Goal: Information Seeking & Learning: Check status

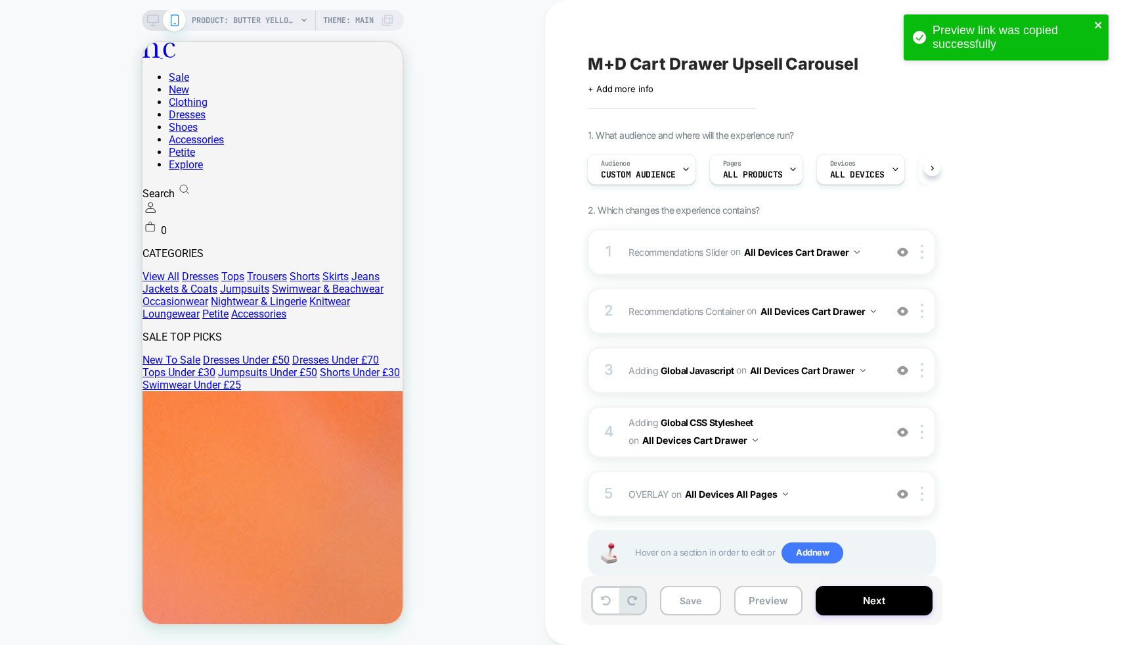
click at [1097, 22] on icon "close" at bounding box center [1099, 25] width 9 height 11
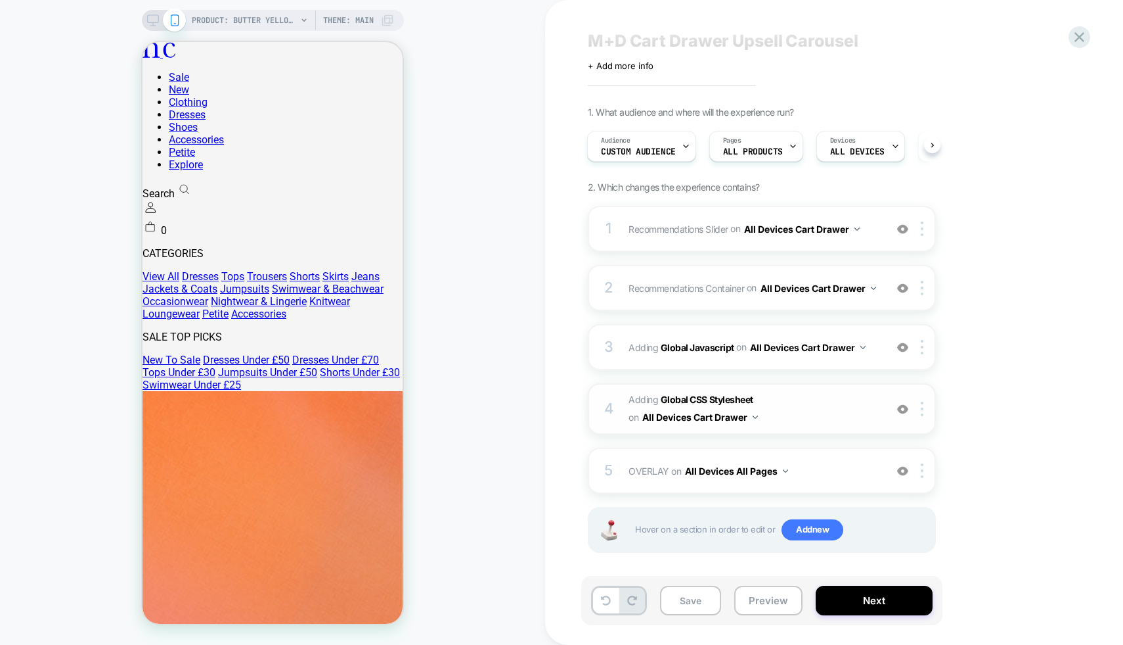
scroll to position [35, 0]
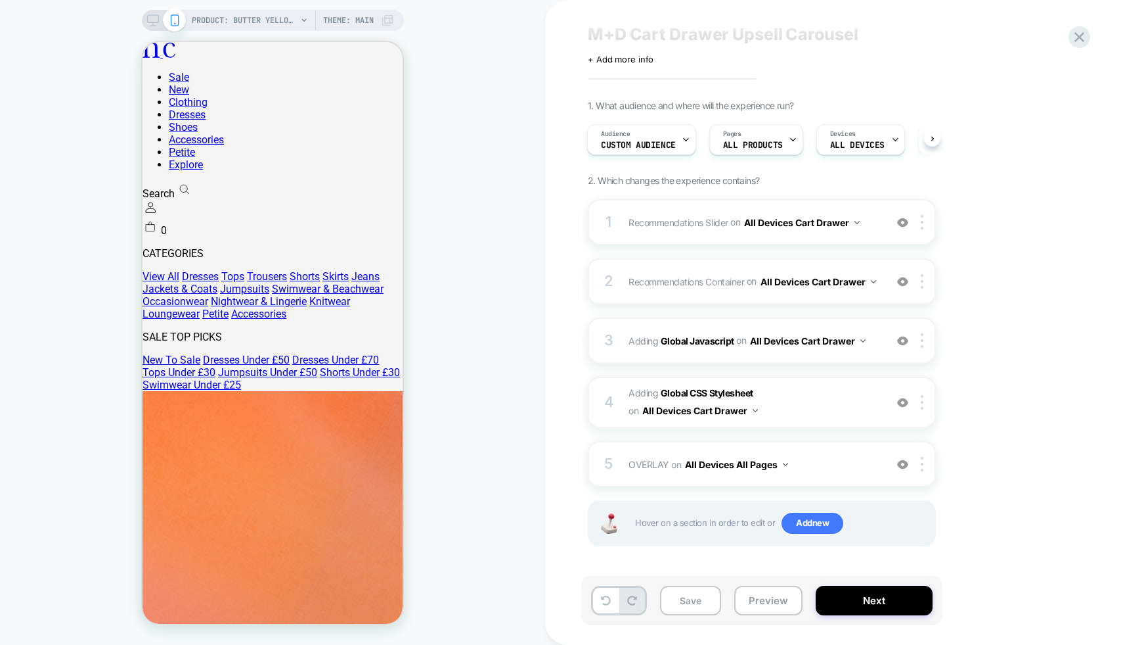
click at [812, 216] on button "All Devices Cart Drawer" at bounding box center [802, 222] width 116 height 19
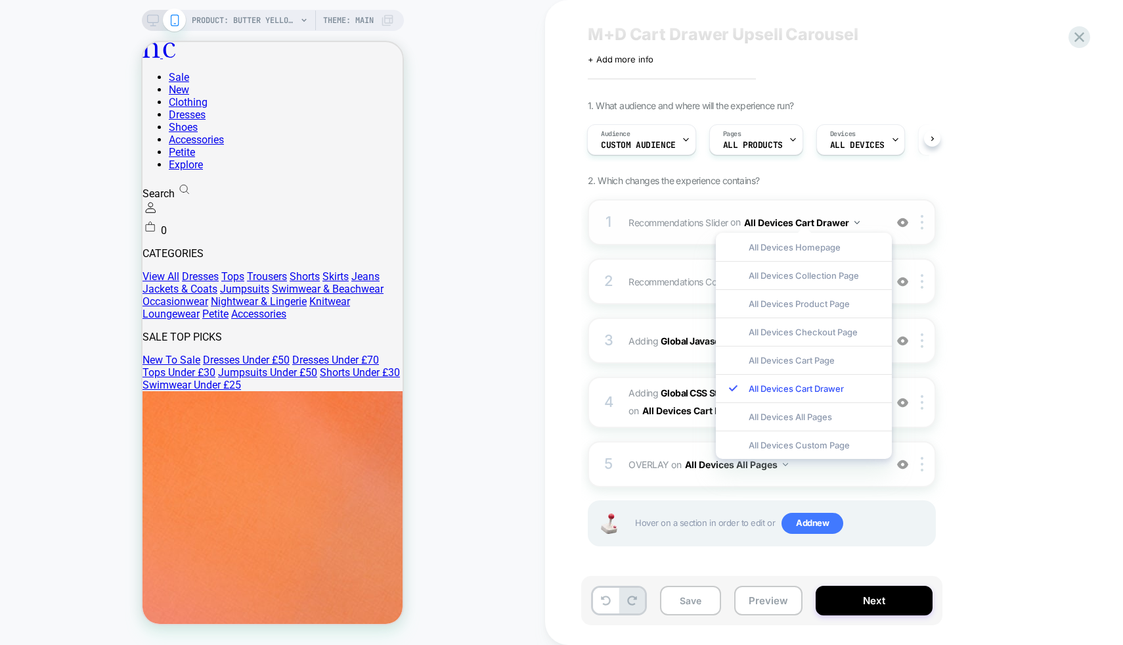
click at [812, 216] on button "All Devices Cart Drawer" at bounding box center [802, 222] width 116 height 19
click at [643, 272] on span "Recommendations Container Adding Code Block BEFORE .menu-drawer__dynamic-conten…" at bounding box center [754, 281] width 250 height 19
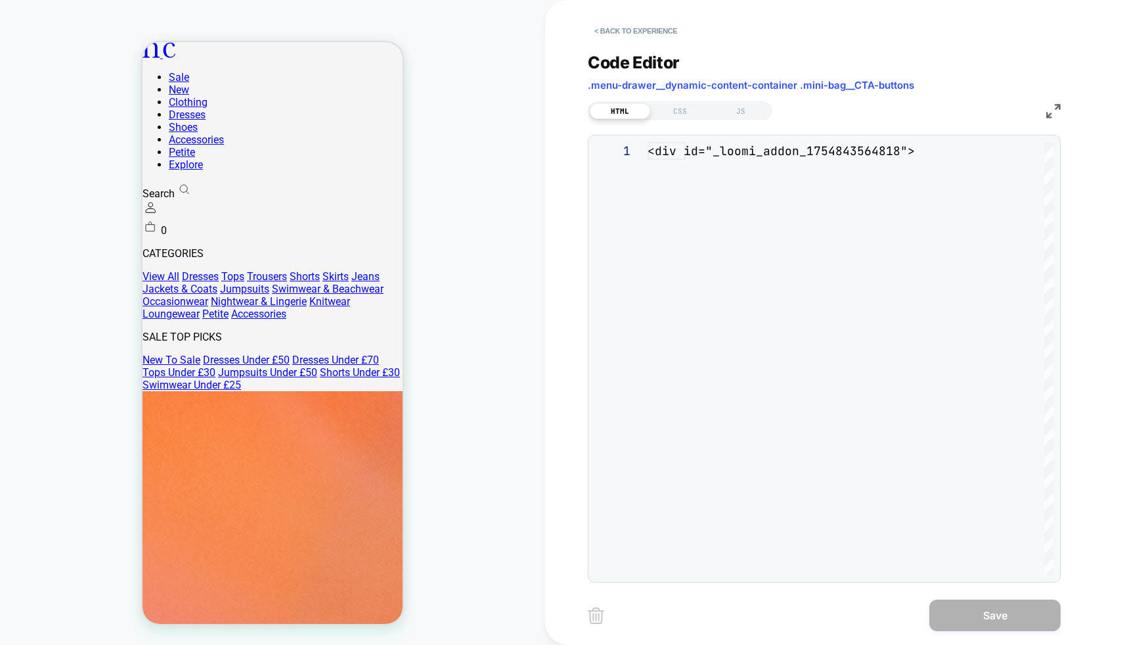
scroll to position [177, 0]
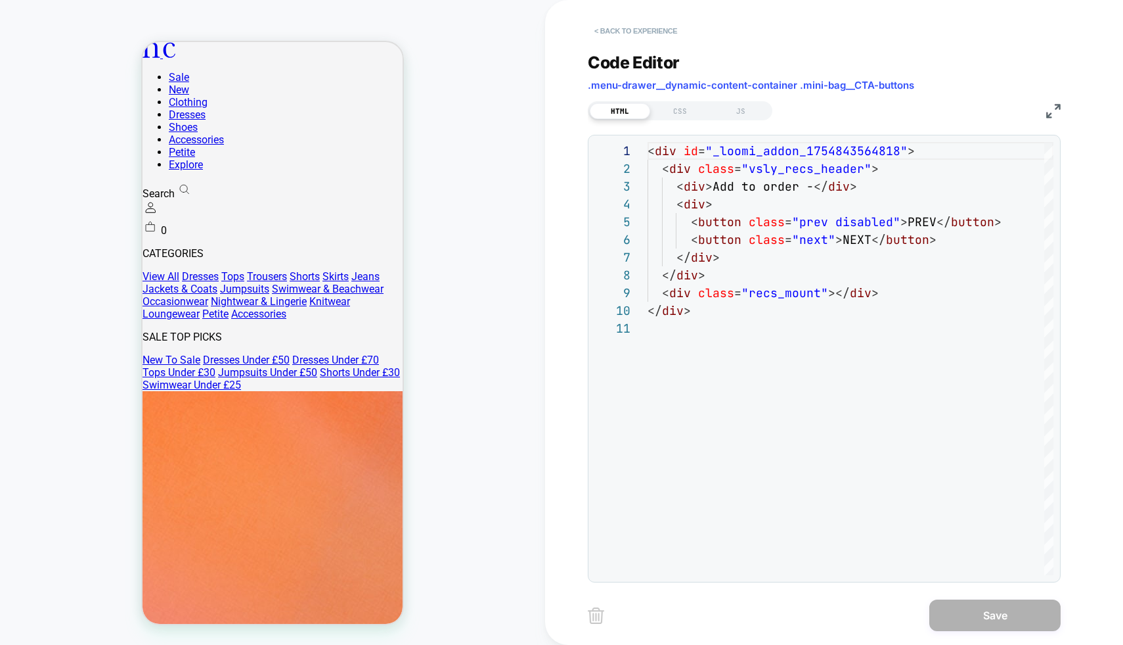
click at [654, 27] on button "< Back to experience" at bounding box center [636, 30] width 96 height 21
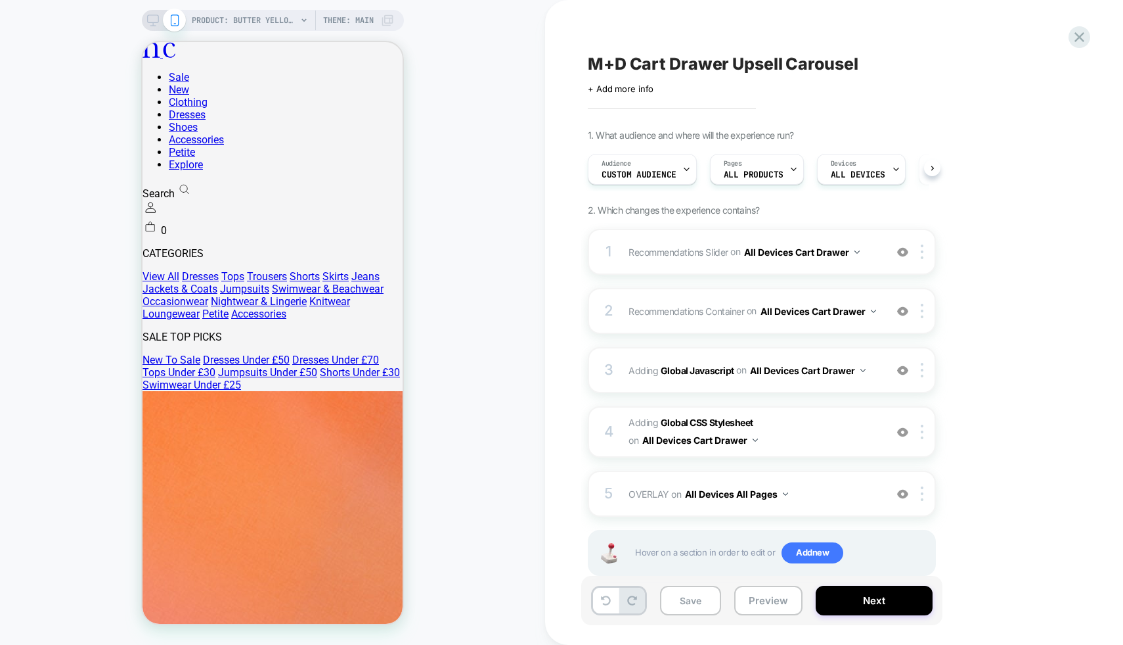
scroll to position [0, 1]
click at [761, 321] on button "All Devices Cart Drawer" at bounding box center [819, 311] width 116 height 19
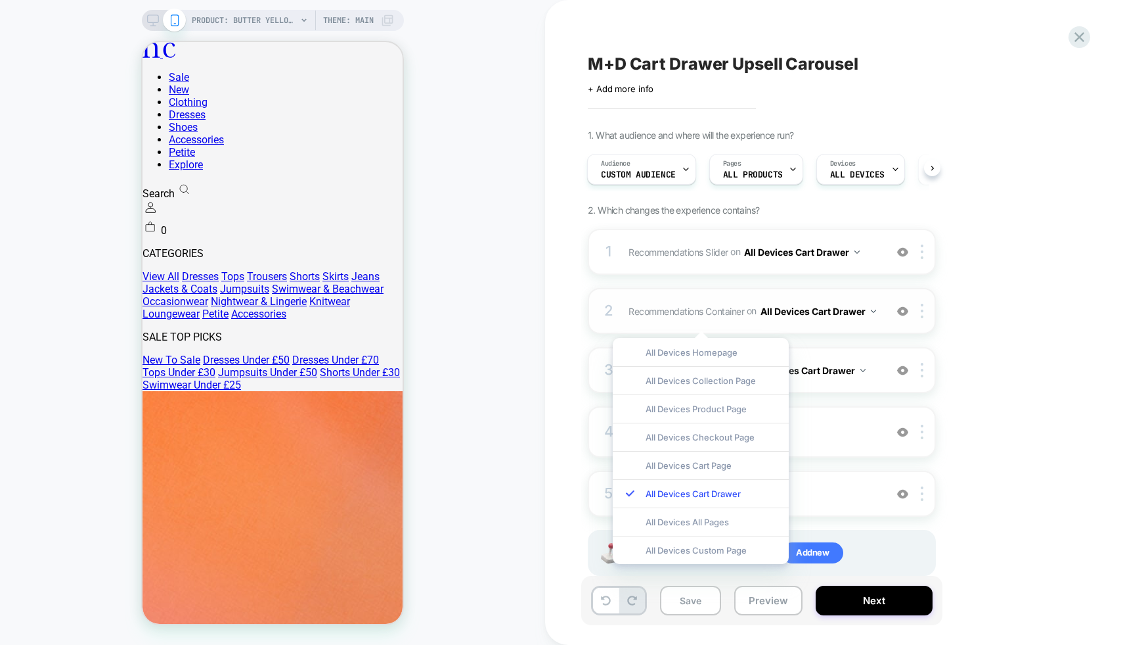
click at [777, 304] on span "Recommendations Container Adding Code Block BEFORE .menu-drawer__dynamic-conten…" at bounding box center [754, 311] width 250 height 19
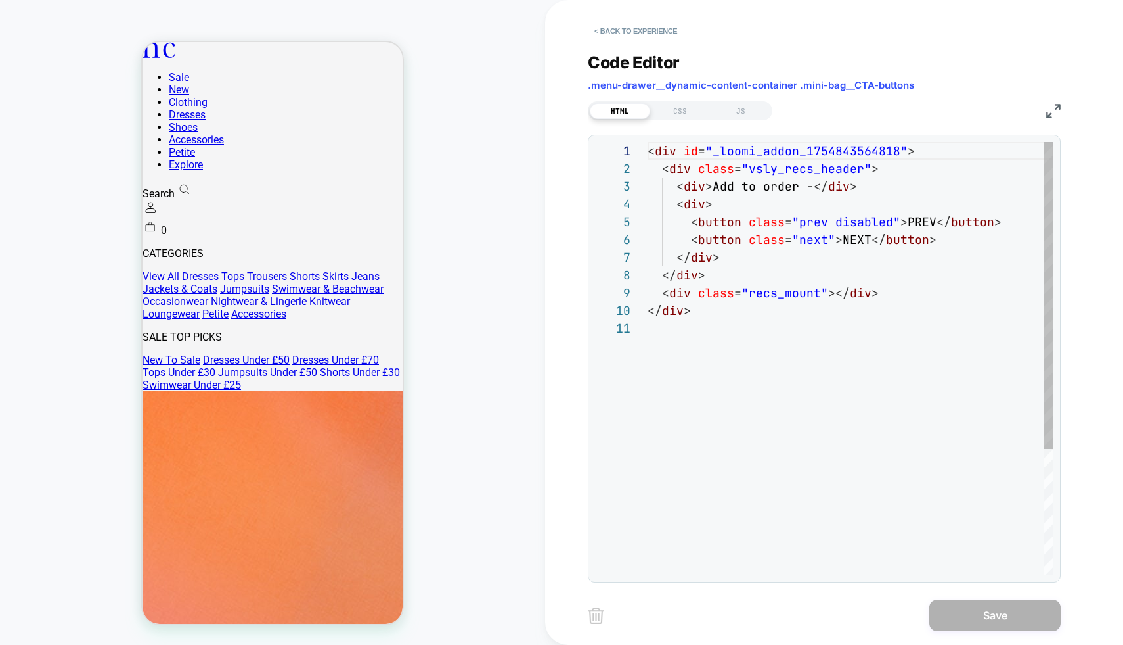
scroll to position [177, 0]
click at [653, 28] on button "< Back to experience" at bounding box center [636, 30] width 96 height 21
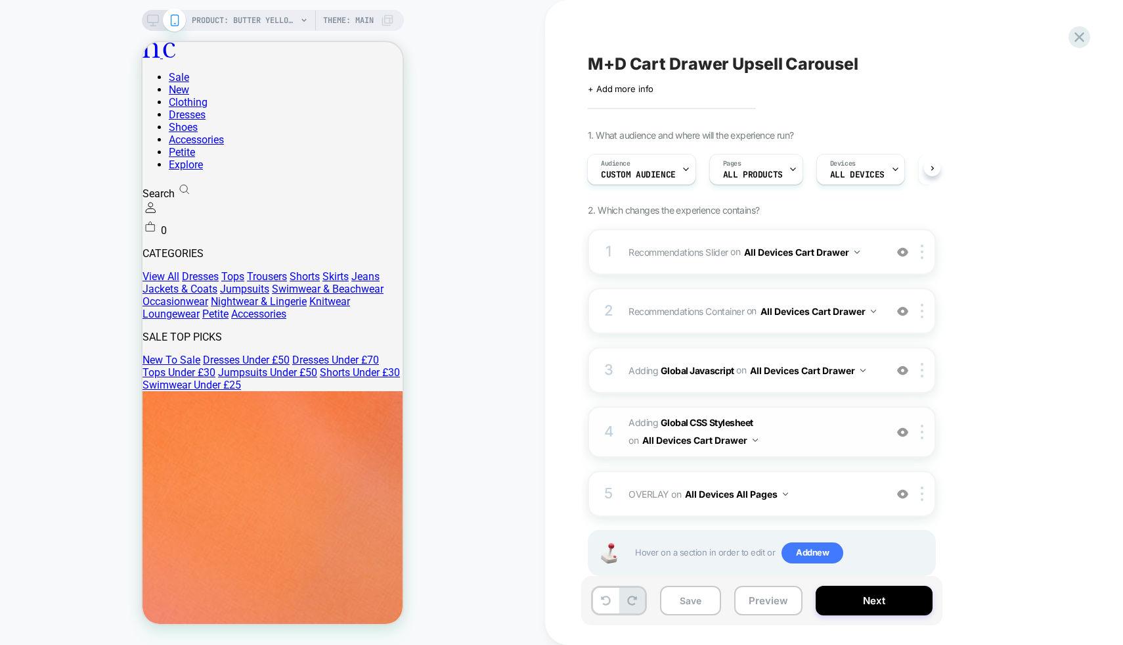
scroll to position [35, 0]
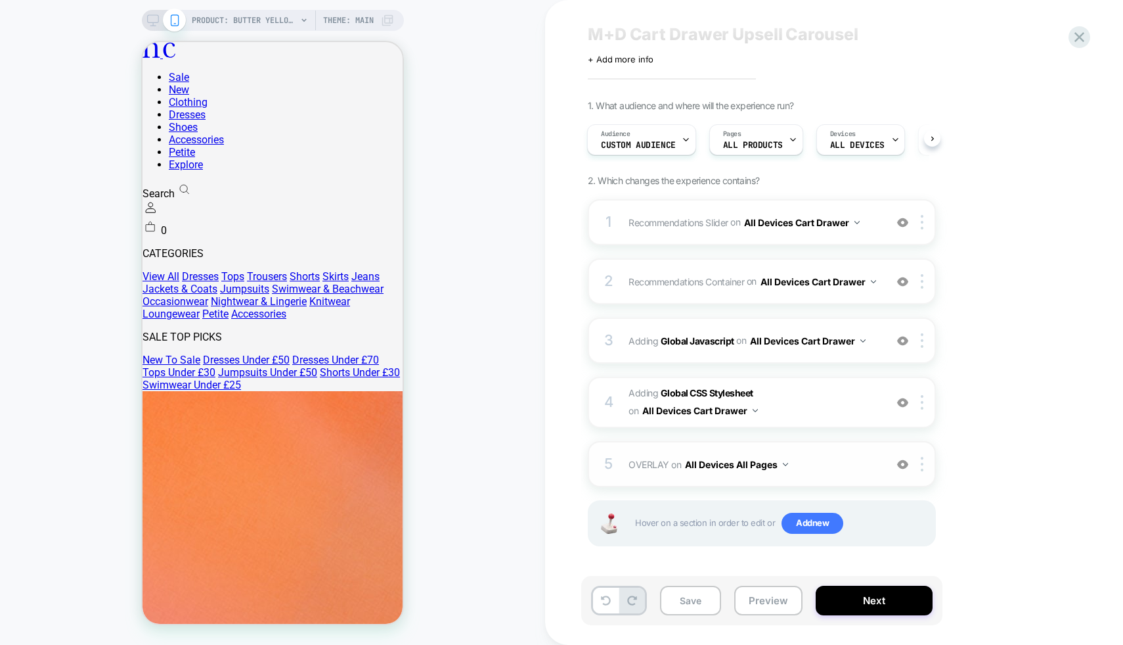
click at [731, 459] on button "All Devices All Pages" at bounding box center [736, 464] width 103 height 19
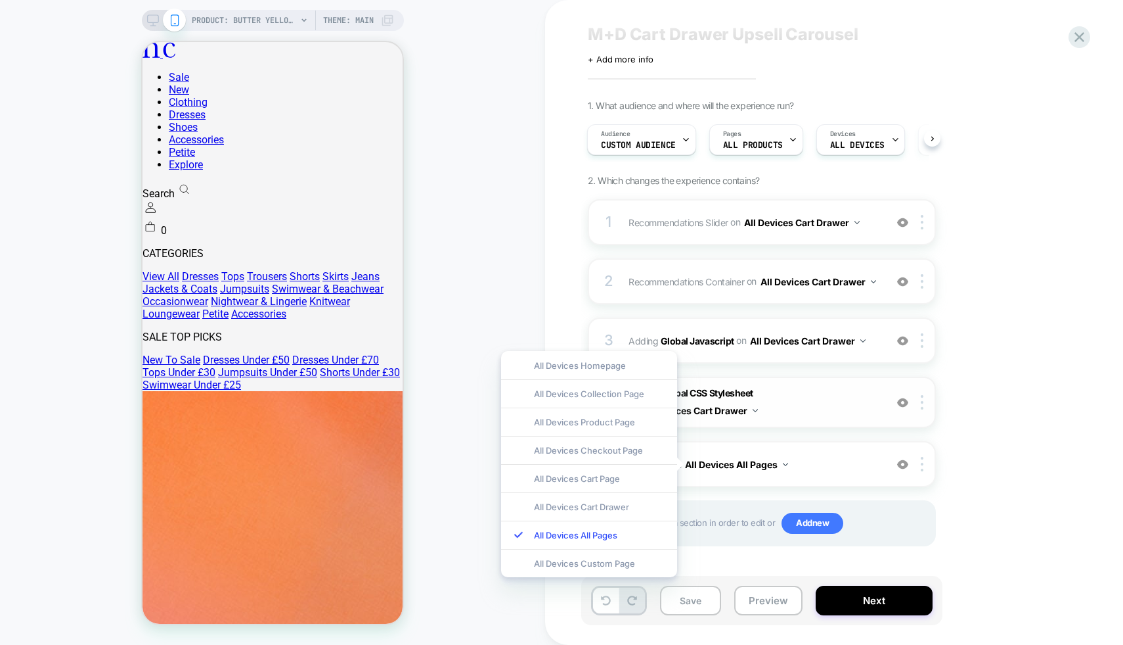
click at [746, 406] on button "All Devices Cart Drawer" at bounding box center [701, 410] width 116 height 19
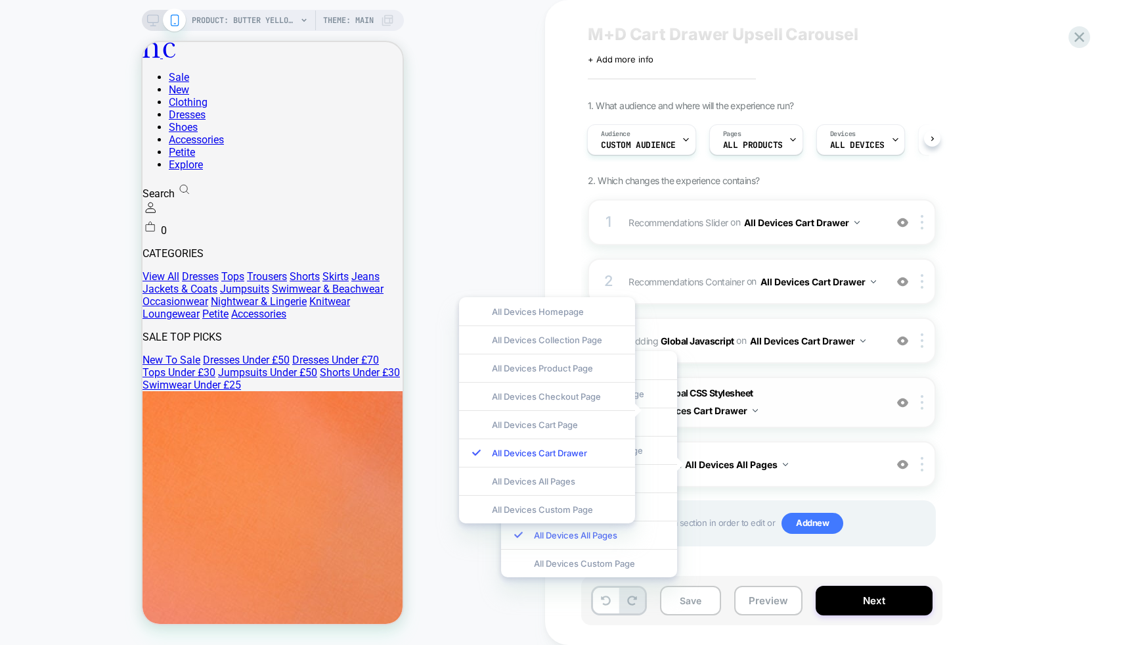
click at [798, 417] on span "Adding Global CSS Stylesheet on All Devices Cart Drawer" at bounding box center [754, 401] width 250 height 35
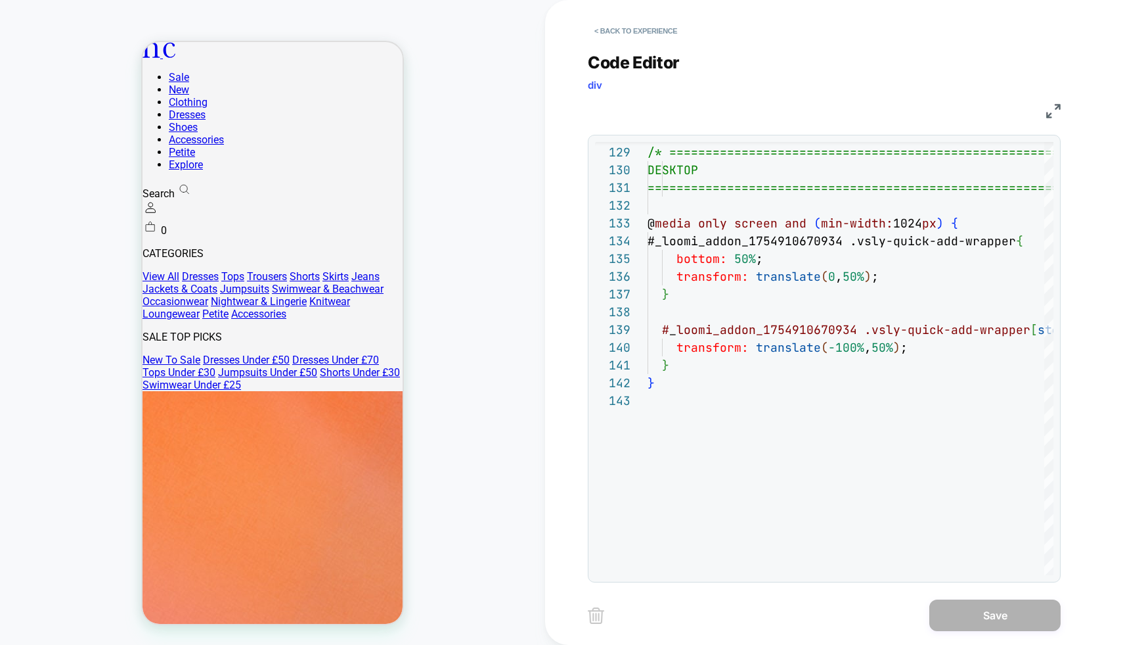
scroll to position [0, 0]
click at [643, 26] on button "< Back to experience" at bounding box center [636, 30] width 96 height 21
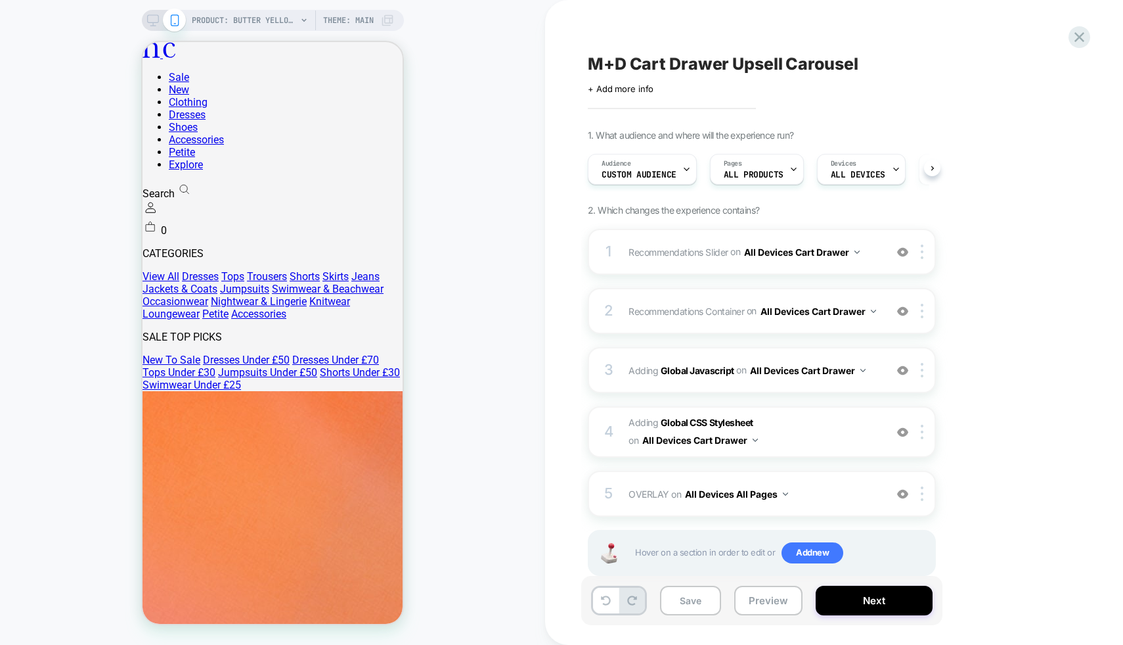
scroll to position [0, 1]
click at [1080, 34] on icon at bounding box center [1080, 37] width 18 height 18
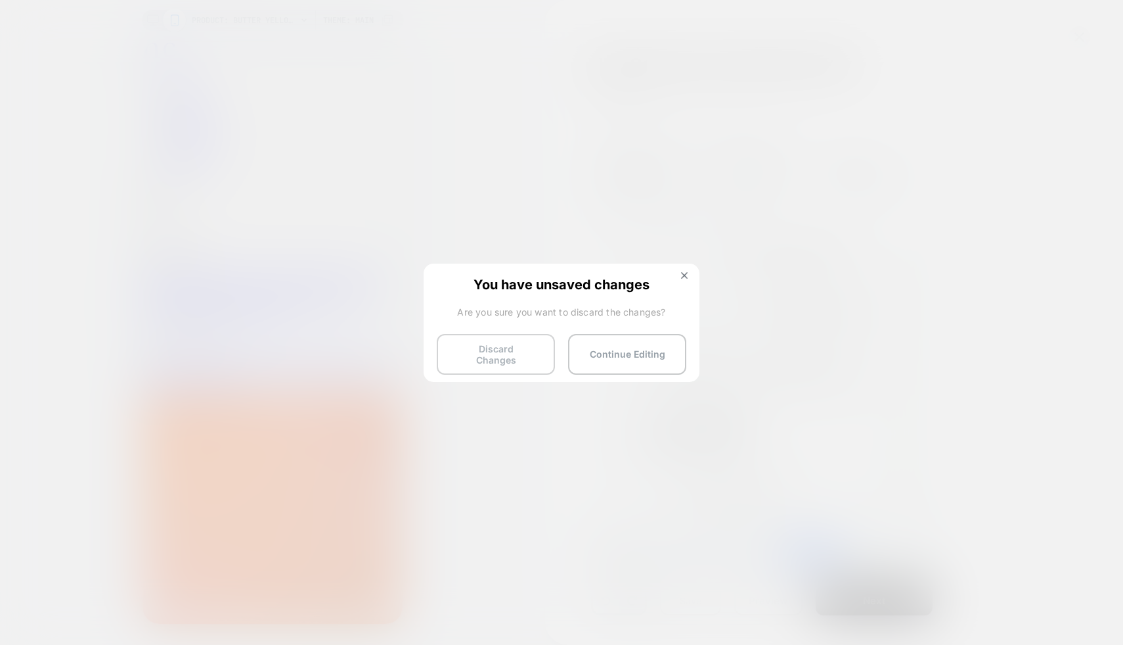
click at [521, 341] on button "Discard Changes" at bounding box center [496, 354] width 118 height 41
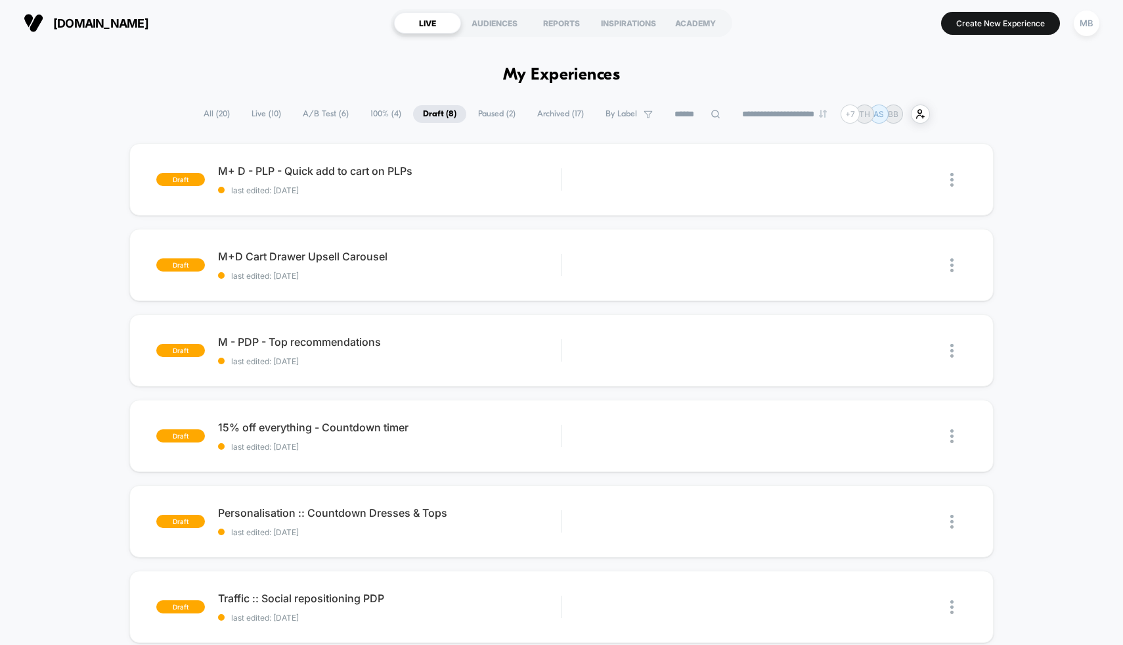
click at [202, 112] on span "All ( 20 )" at bounding box center [217, 114] width 46 height 18
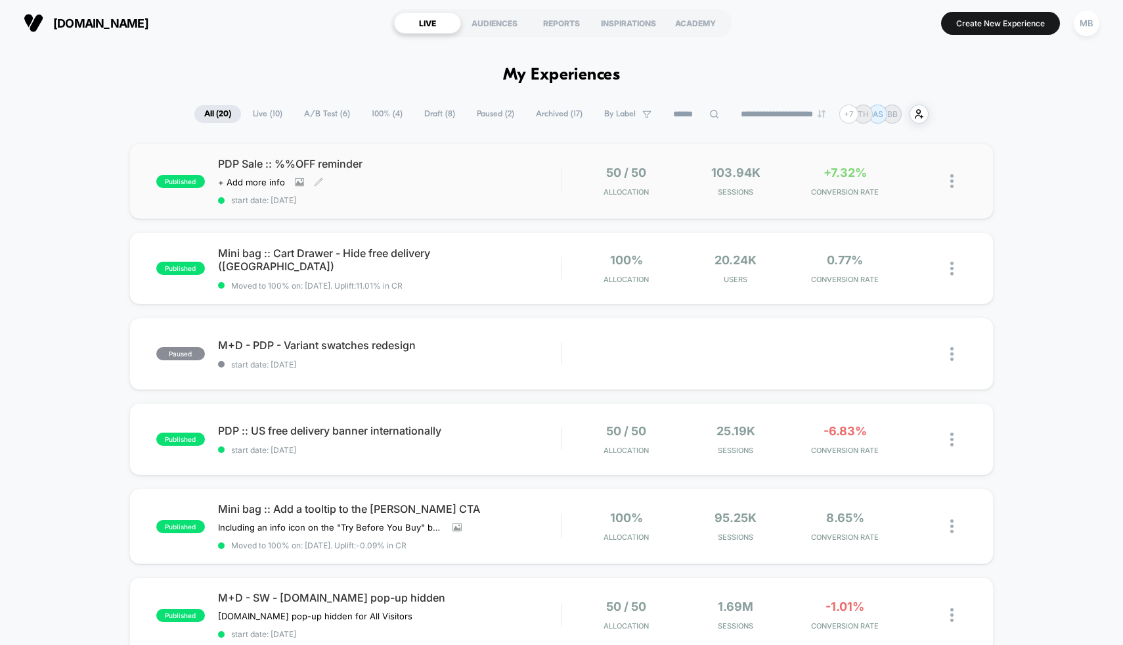
click at [472, 187] on div "PDP Sale :: %%OFF reminder Click to view images Click to edit experience detail…" at bounding box center [390, 181] width 344 height 48
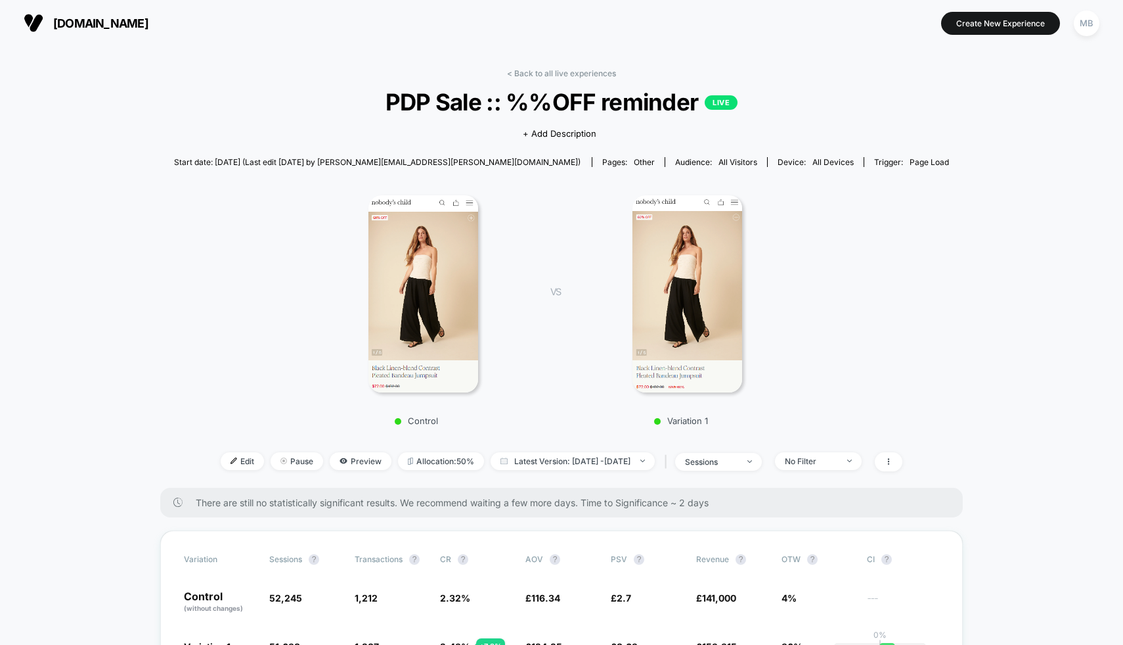
click at [570, 70] on link "< Back to all live experiences" at bounding box center [561, 73] width 109 height 10
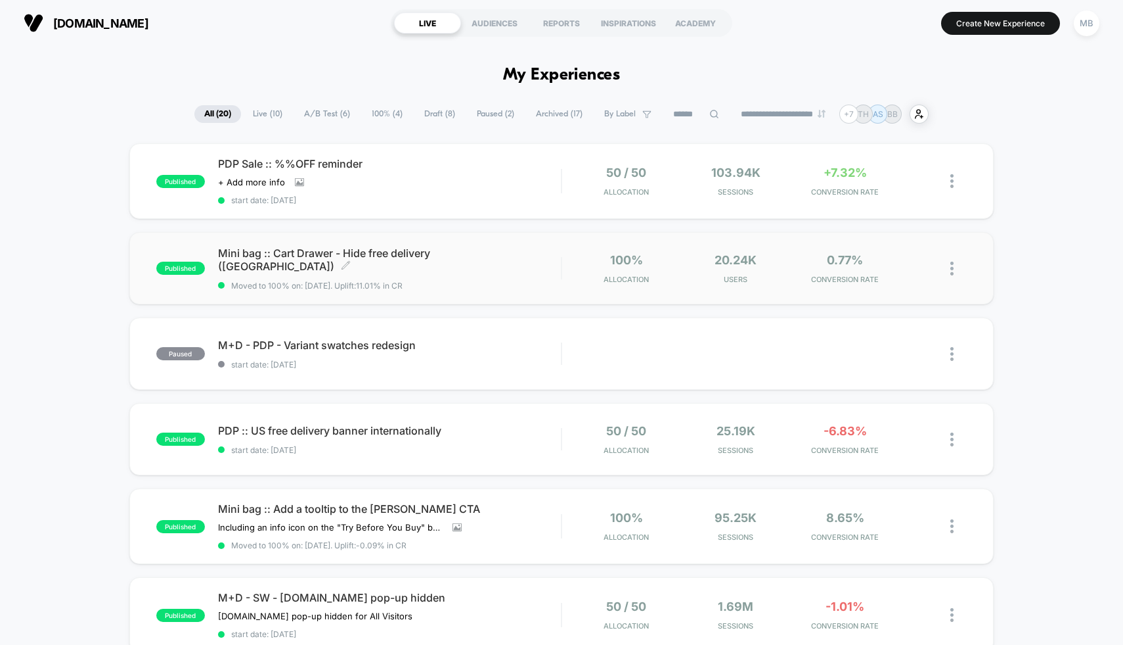
click at [507, 269] on div "Mini bag :: Cart Drawer - Hide free delivery ([GEOGRAPHIC_DATA]) Click to edit …" at bounding box center [390, 268] width 344 height 44
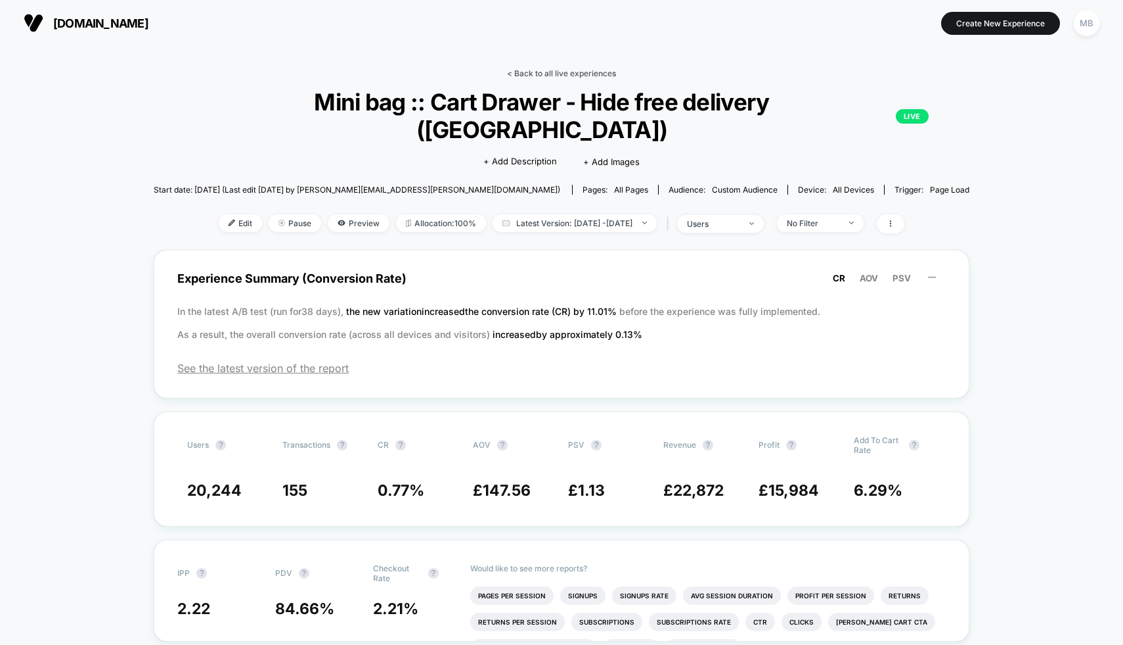
click at [566, 70] on link "< Back to all live experiences" at bounding box center [561, 73] width 109 height 10
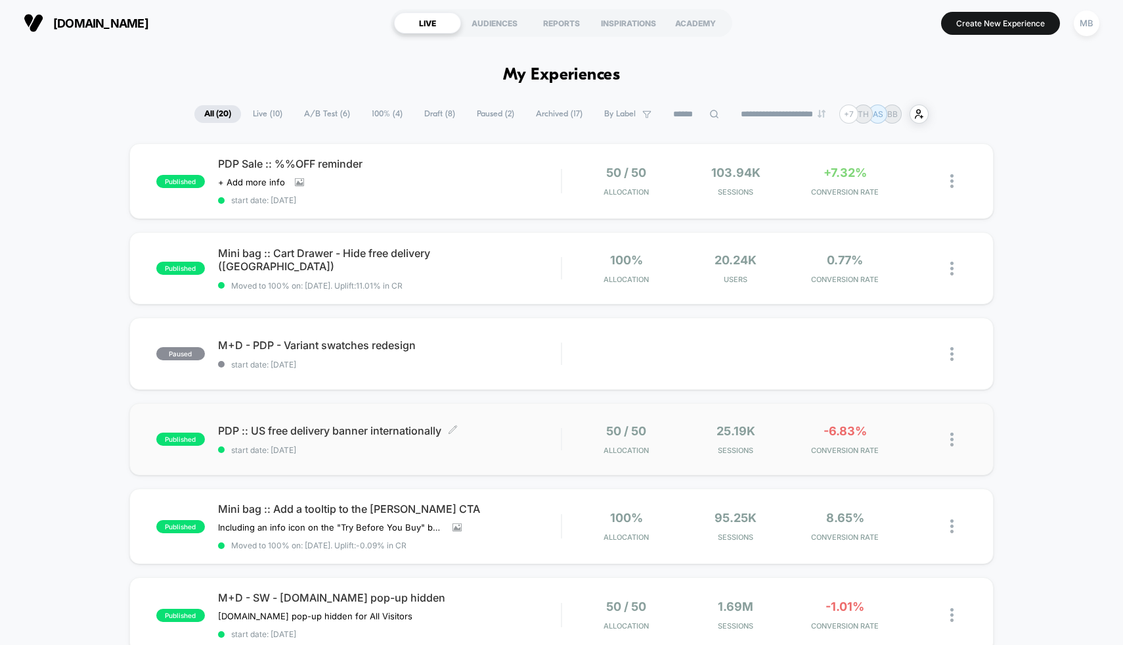
click at [486, 424] on span "PDP :: US free delivery banner internationally Click to edit experience details" at bounding box center [390, 430] width 344 height 13
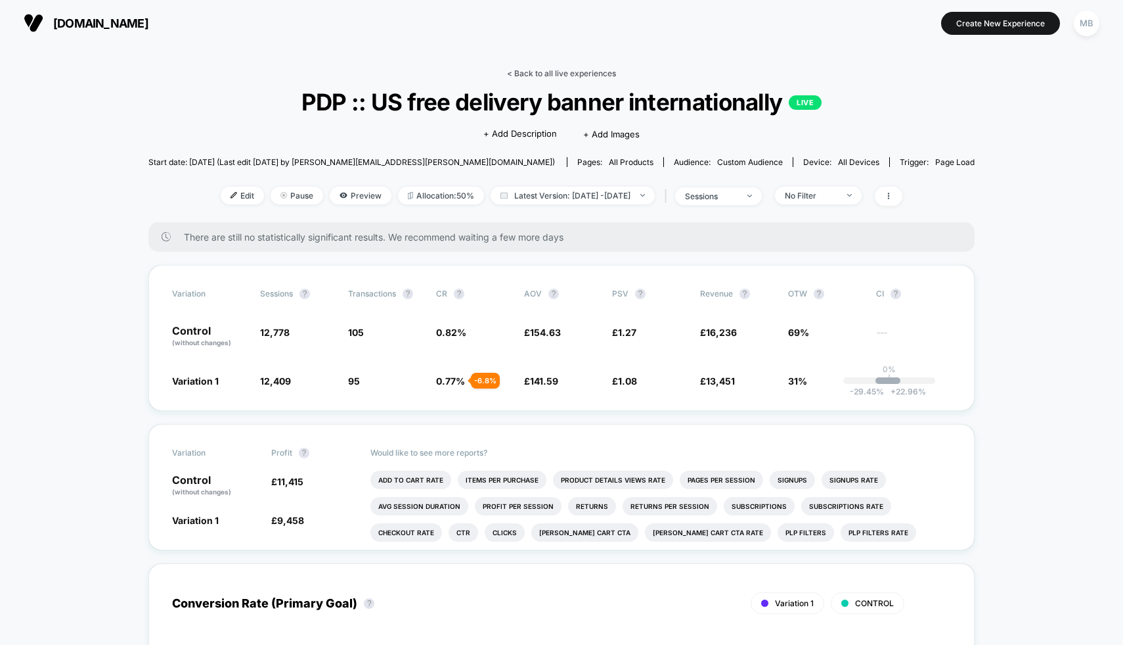
click at [595, 73] on link "< Back to all live experiences" at bounding box center [561, 73] width 109 height 10
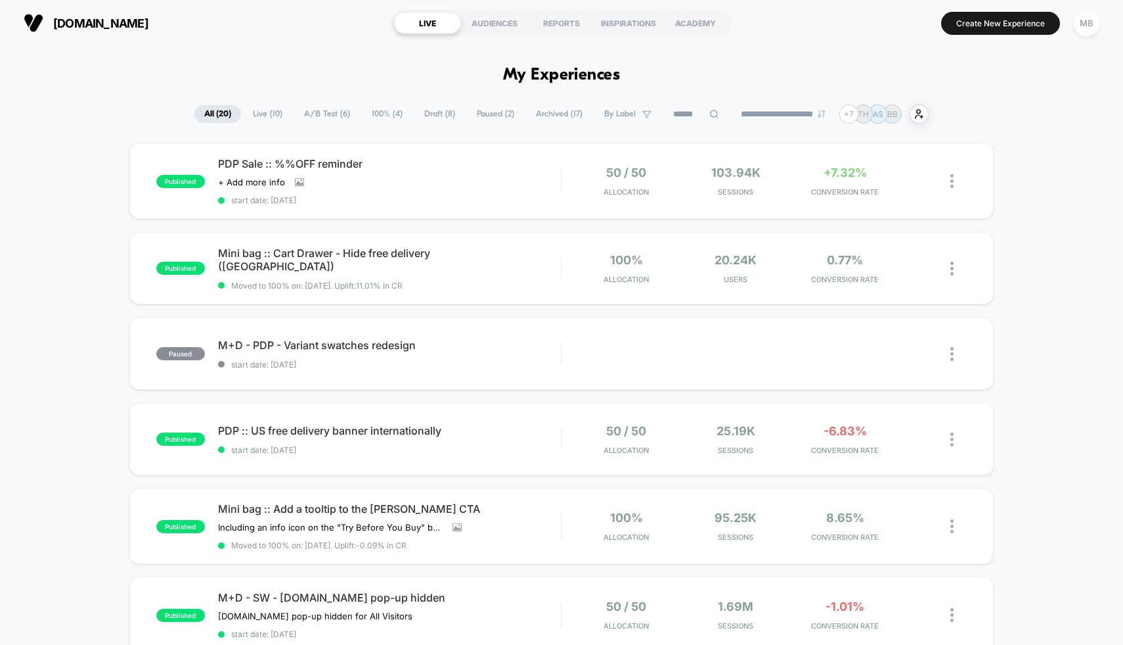
click at [272, 118] on span "Live ( 10 )" at bounding box center [267, 114] width 49 height 18
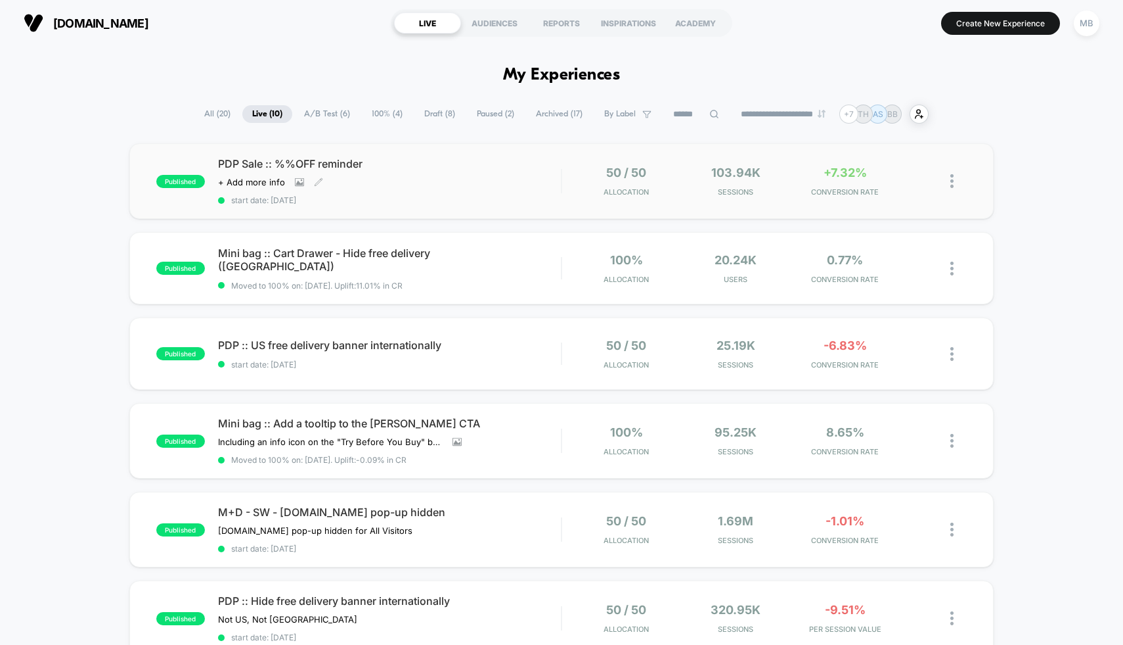
click at [379, 168] on span "PDP Sale :: %%OFF reminder" at bounding box center [390, 163] width 344 height 13
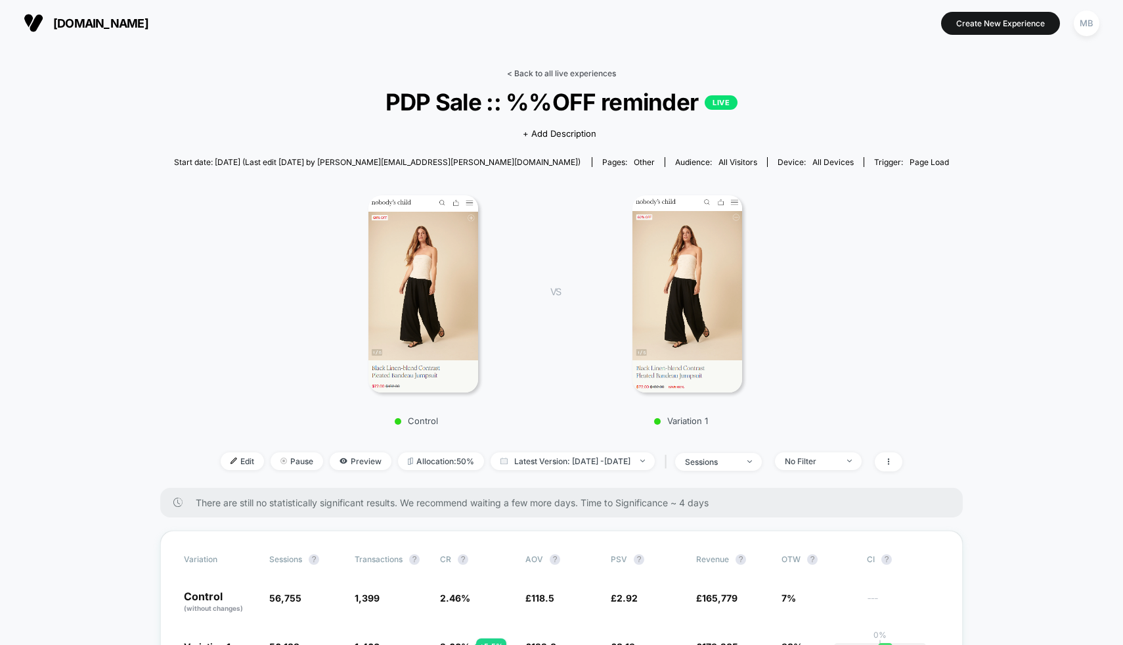
click at [579, 71] on link "< Back to all live experiences" at bounding box center [561, 73] width 109 height 10
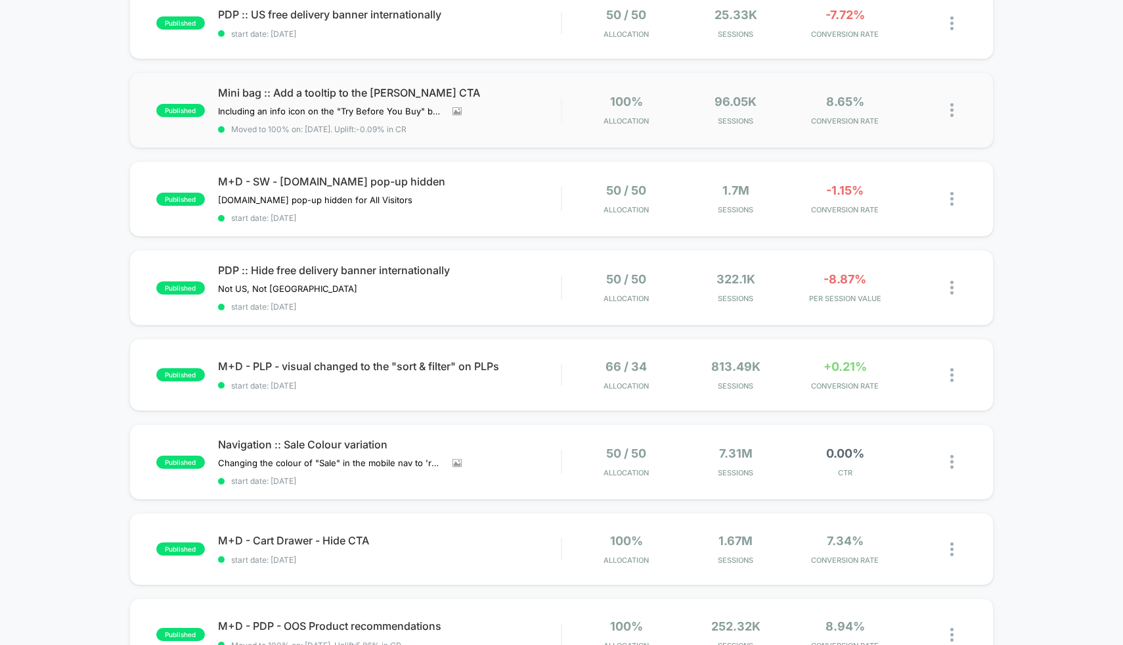
scroll to position [334, 0]
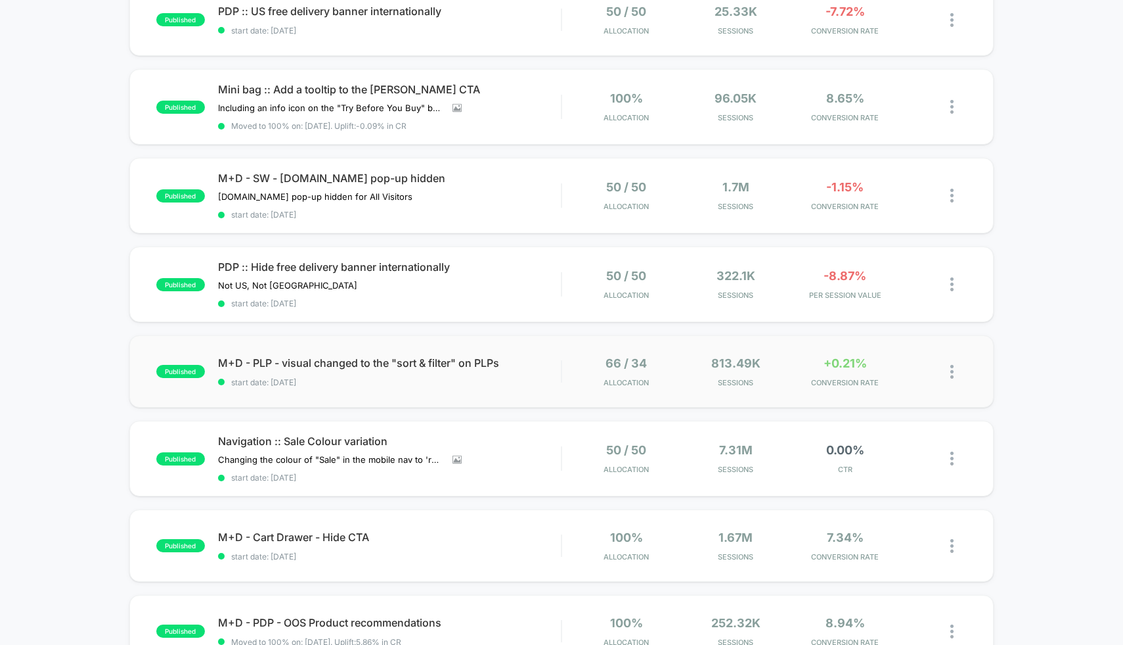
click at [400, 387] on div "published M+D - PLP - visual changed to the "sort & filter" on PLPs start date:…" at bounding box center [561, 371] width 865 height 72
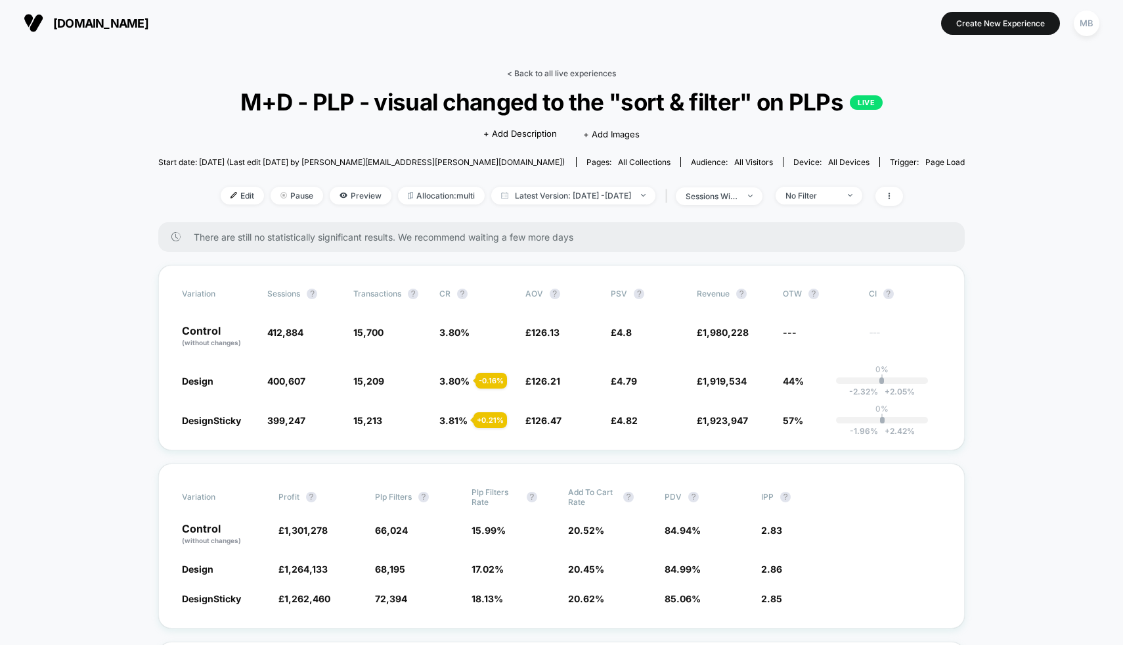
click at [536, 76] on link "< Back to all live experiences" at bounding box center [561, 73] width 109 height 10
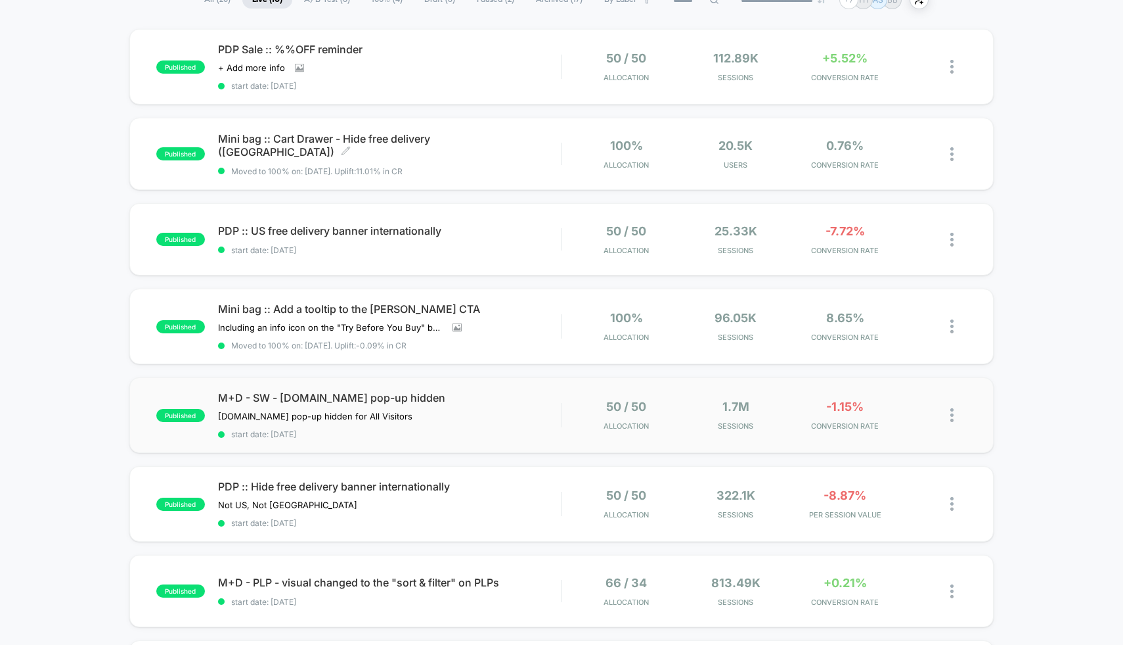
scroll to position [120, 0]
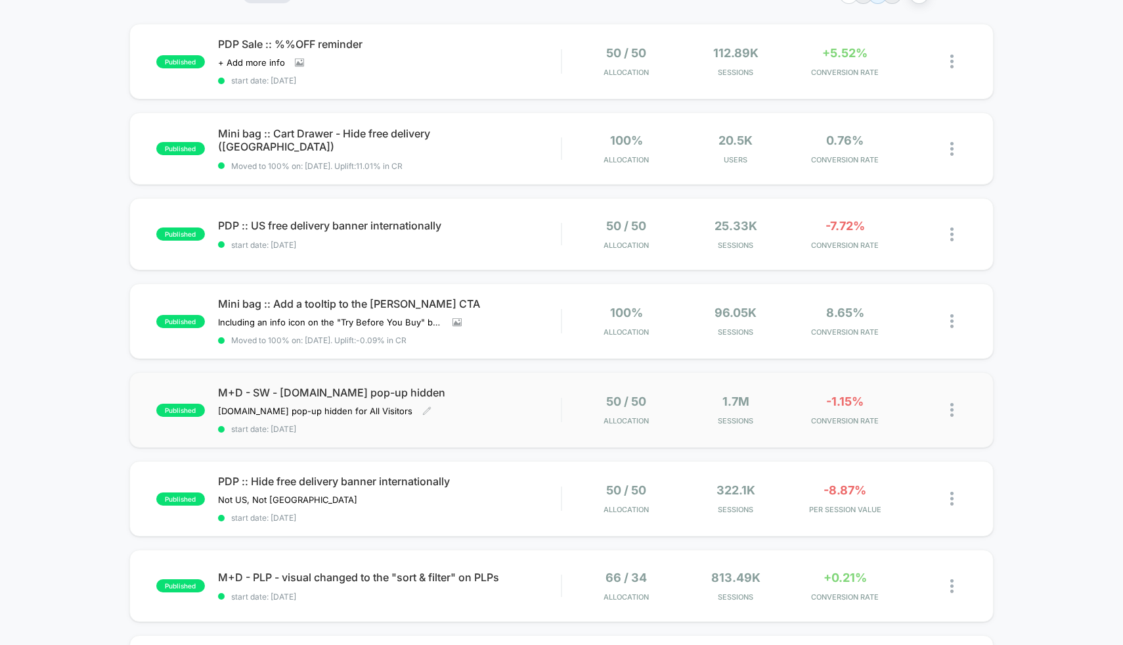
click at [480, 412] on div "M+D - SW - [DOMAIN_NAME] pop-up hidden [DOMAIN_NAME] pop-up hidden for All Visi…" at bounding box center [390, 410] width 344 height 48
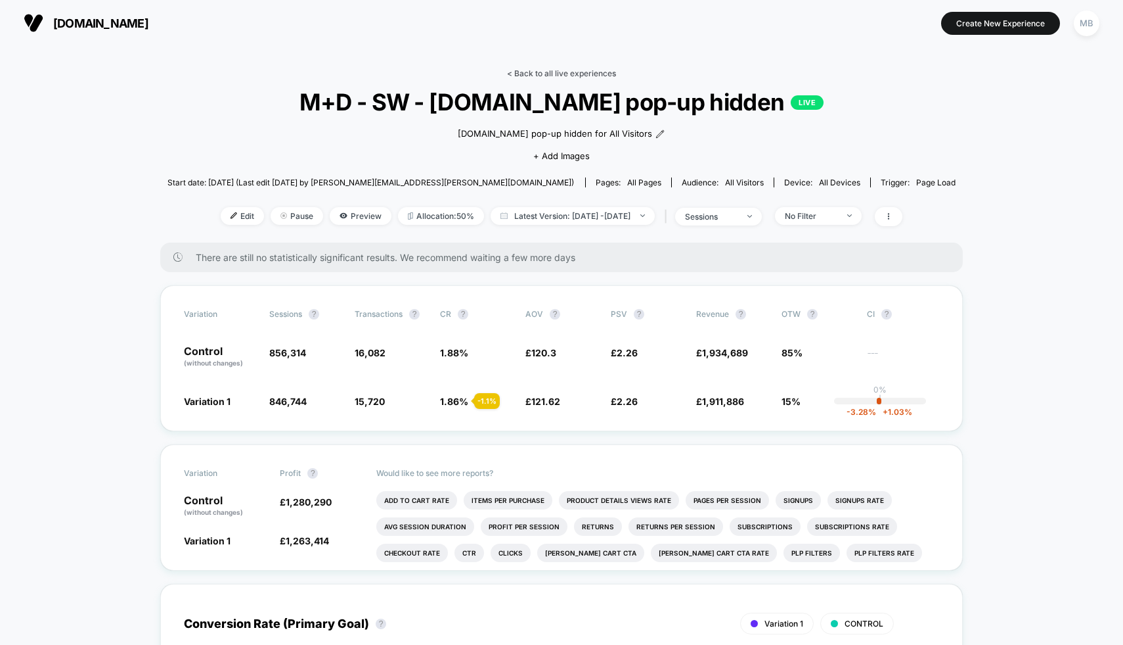
click at [529, 72] on link "< Back to all live experiences" at bounding box center [561, 73] width 109 height 10
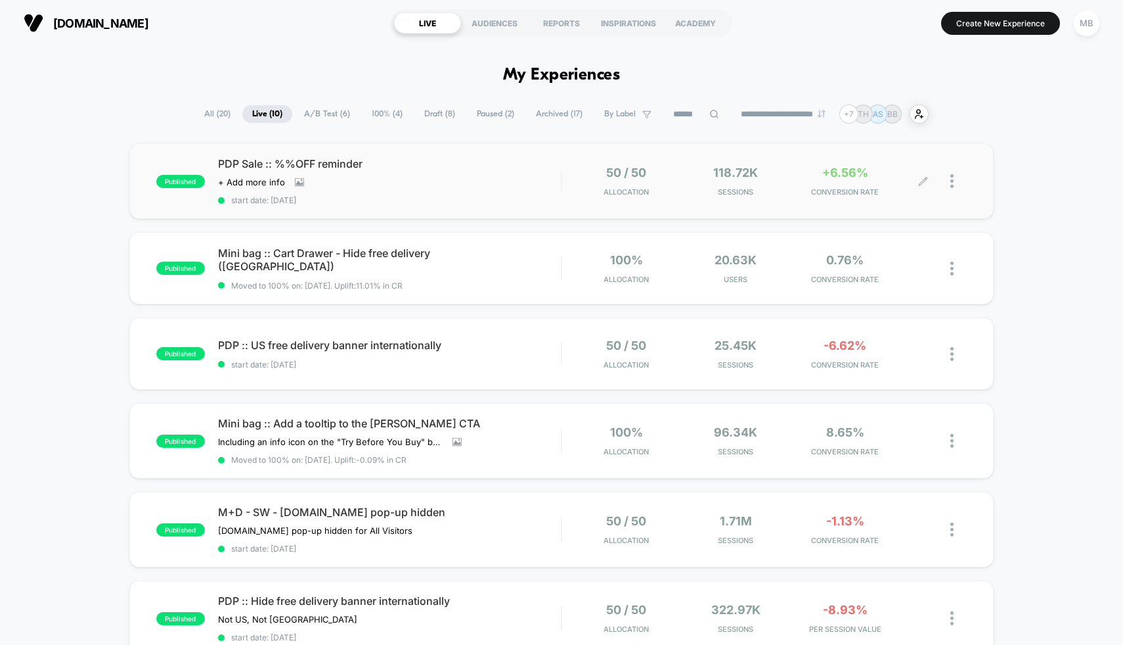
click at [570, 191] on div "50 / 50 Allocation 118.72k Sessions +6.56% CONVERSION RATE" at bounding box center [764, 181] width 405 height 31
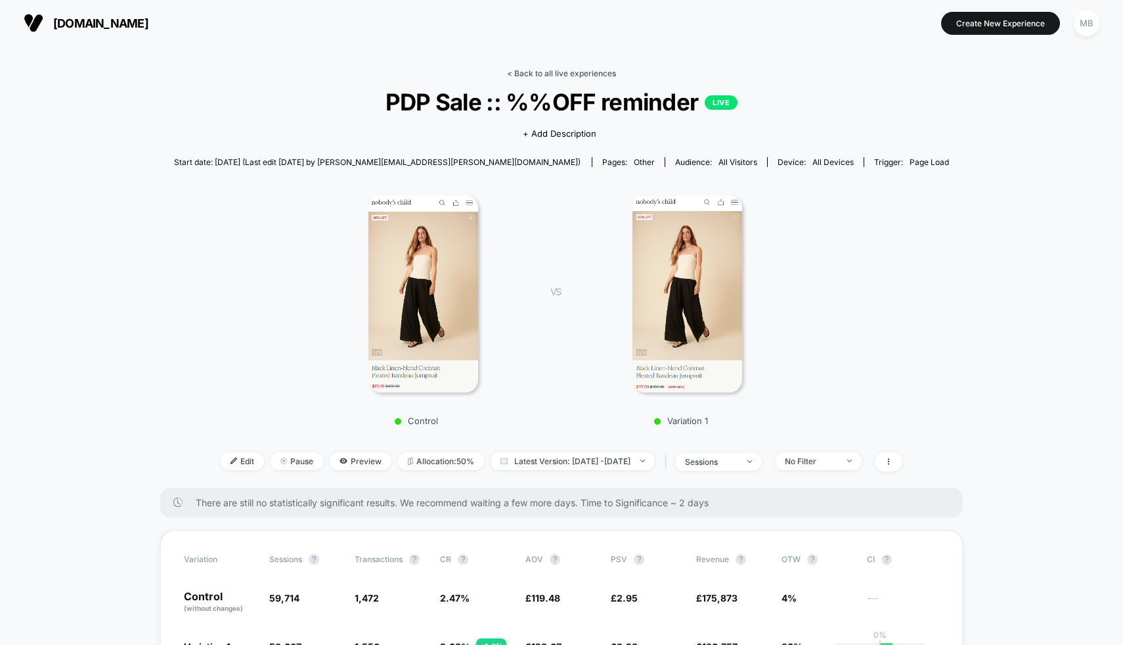
click at [519, 76] on link "< Back to all live experiences" at bounding box center [561, 73] width 109 height 10
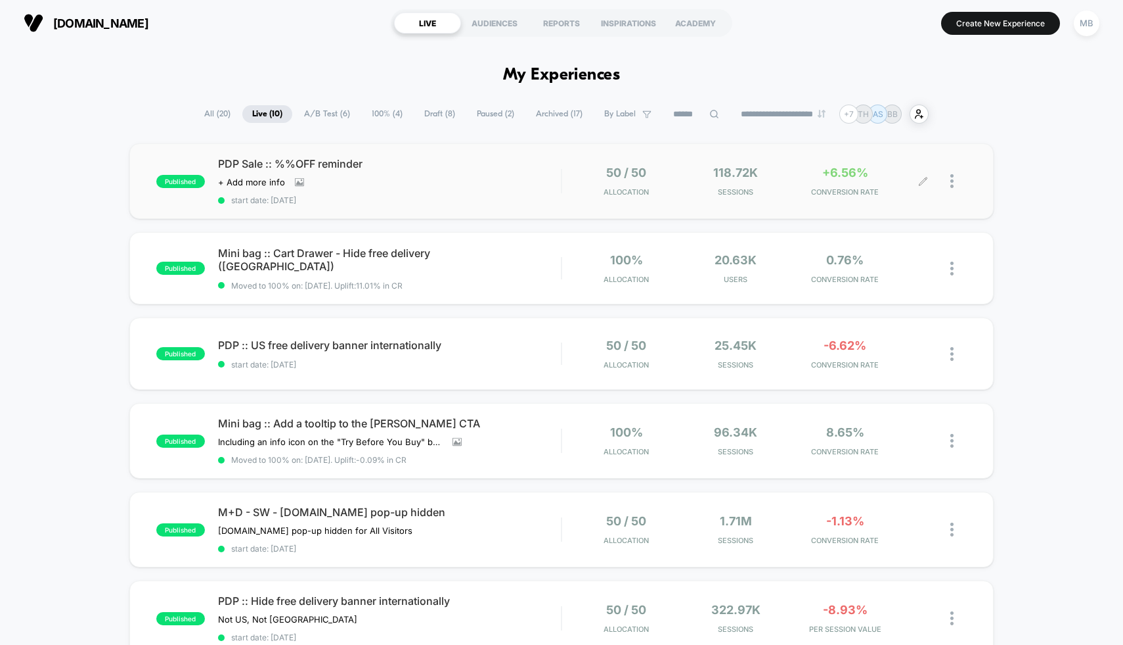
click at [565, 183] on div "50 / 50 Allocation 118.72k Sessions +6.56% CONVERSION RATE" at bounding box center [764, 181] width 405 height 31
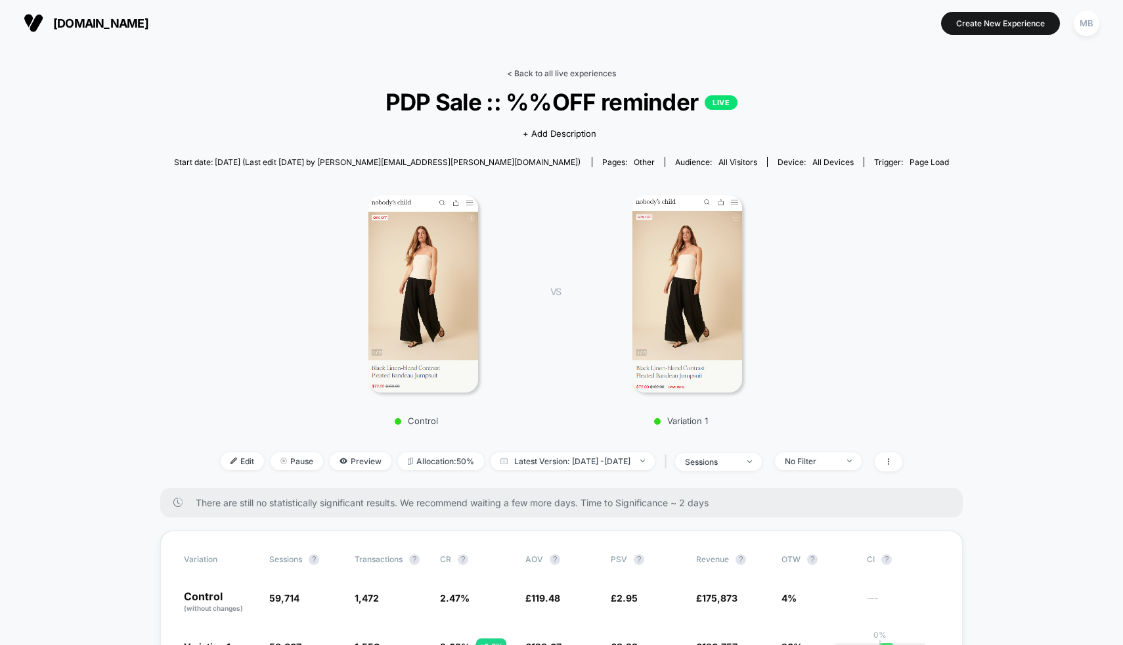
click at [547, 69] on link "< Back to all live experiences" at bounding box center [561, 73] width 109 height 10
